Goal: Find specific page/section: Find specific page/section

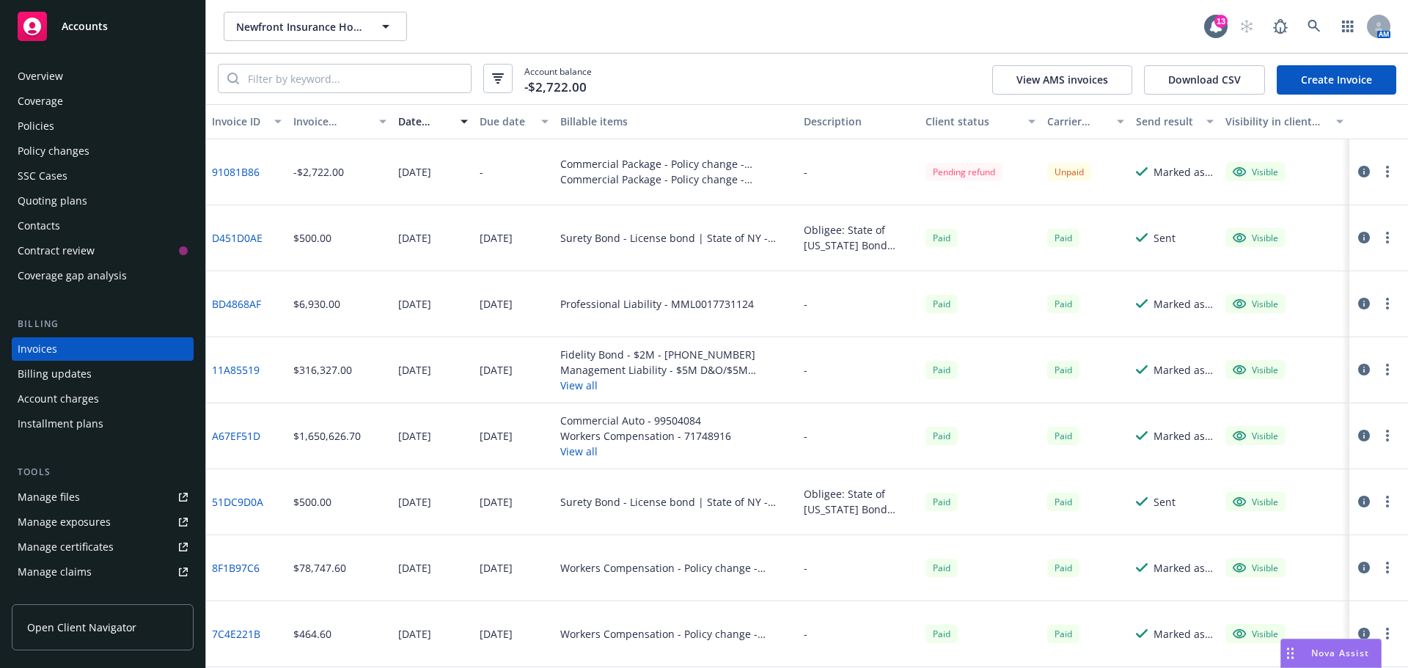
click at [87, 28] on span "Accounts" at bounding box center [85, 27] width 46 height 12
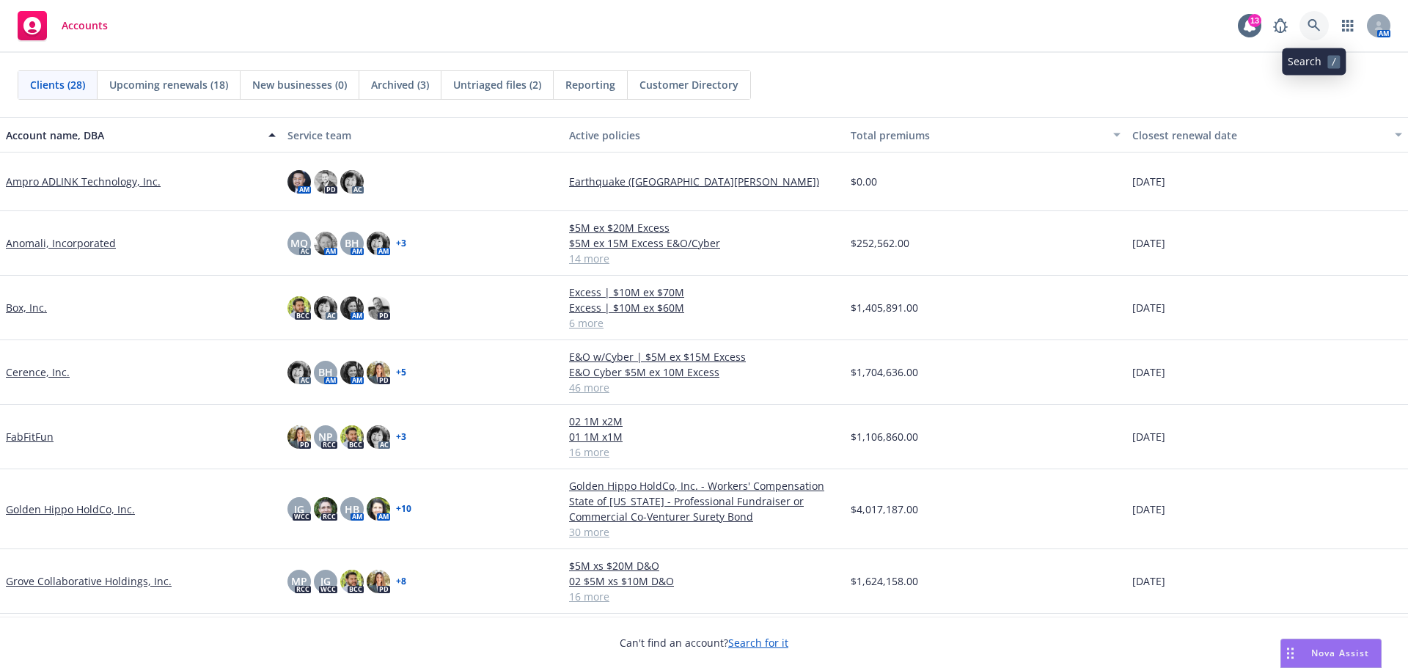
click at [1301, 22] on link at bounding box center [1313, 25] width 29 height 29
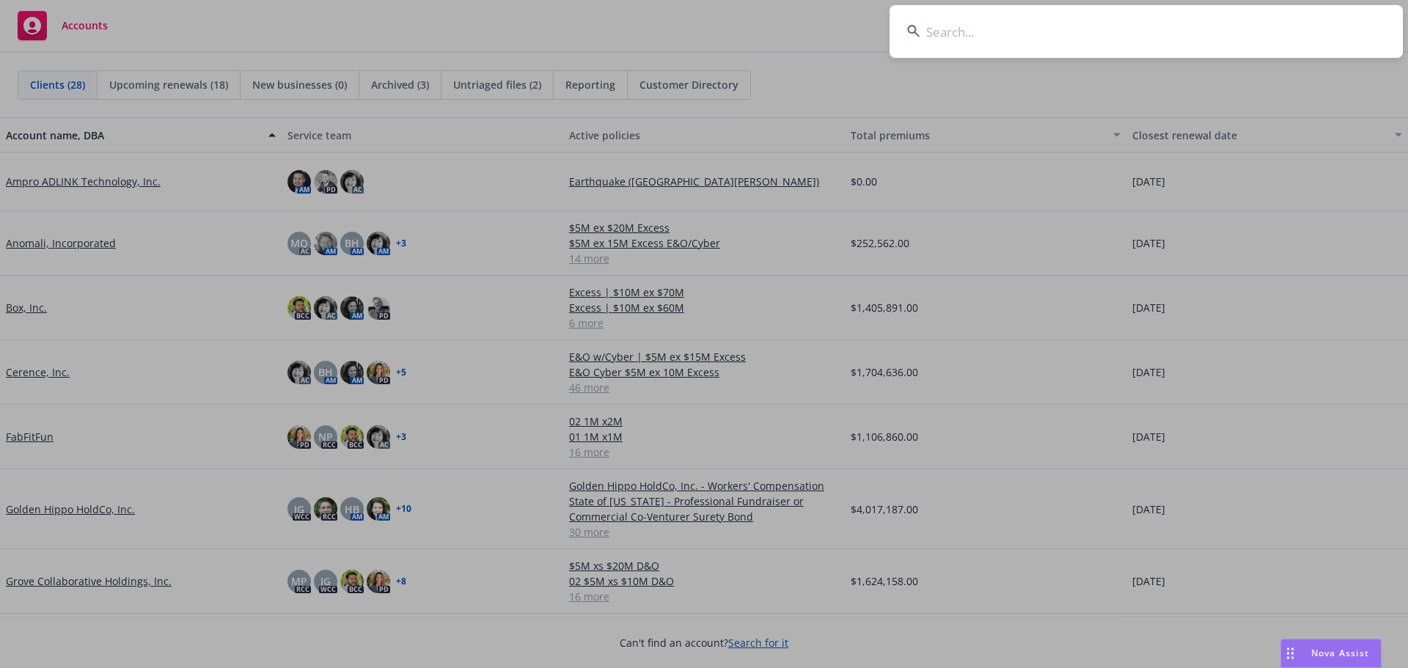
click at [1088, 29] on input at bounding box center [1145, 31] width 513 height 53
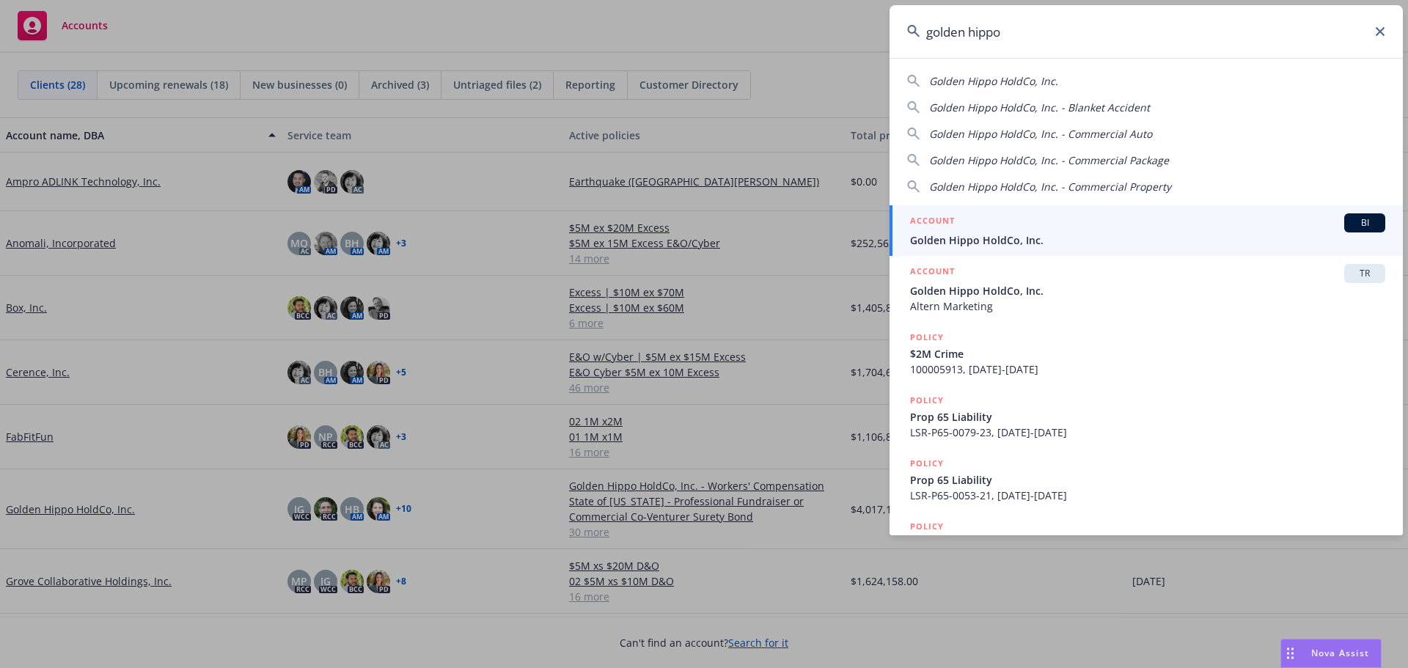
type input "golden hippo"
